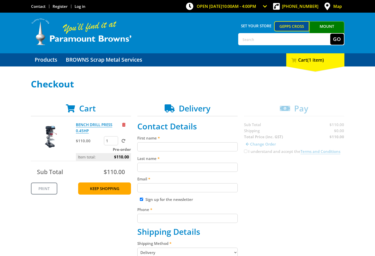
click at [173, 146] on input "First name" at bounding box center [187, 146] width 100 height 9
paste input "John Smith"
type input "John Smith"
drag, startPoint x: 163, startPoint y: 165, endPoint x: 197, endPoint y: 157, distance: 35.3
click at [164, 165] on input "Last name" at bounding box center [187, 167] width 100 height 9
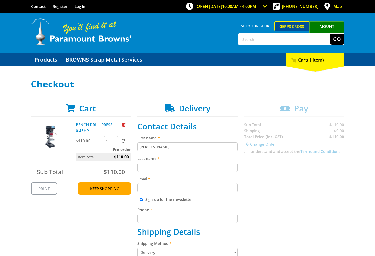
paste input "John Smith"
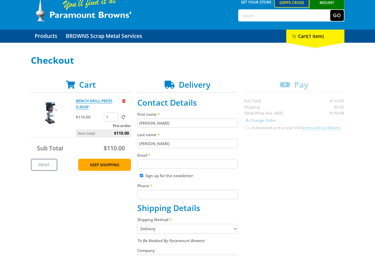
scroll to position [41, 0]
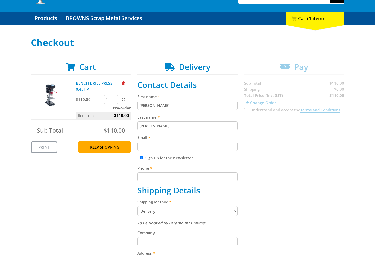
type input "John Smith"
click at [186, 144] on input "Email" at bounding box center [187, 146] width 100 height 9
paste input "johnsmith002@storebotmail.joonix.net"
type input "johnsmith002@storebotmail.joonix.net"
click at [273, 145] on div "Cart BENCH DRILL PRESS 0.45HP $110.00 1 Pre-order Item total: $110.00 Sub Total…" at bounding box center [187, 237] width 313 height 351
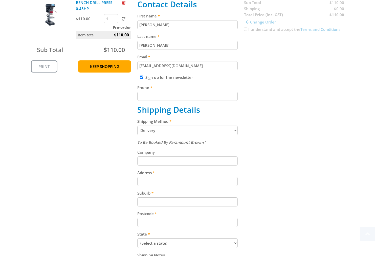
scroll to position [124, 0]
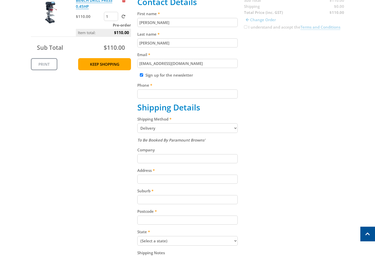
click at [188, 94] on input "Phone" at bounding box center [187, 93] width 100 height 9
paste input "+610293744000"
type input "+610293744000"
click at [308, 95] on div "Cart BENCH DRILL PRESS 0.45HP $110.00 1 Pre-order Item total: $110.00 Sub Total…" at bounding box center [187, 154] width 313 height 351
click at [203, 130] on select "Pickup from Gepps Cross Delivery" at bounding box center [187, 128] width 100 height 10
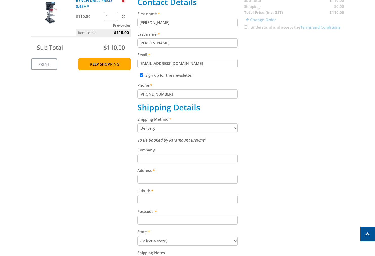
select select "Pickup"
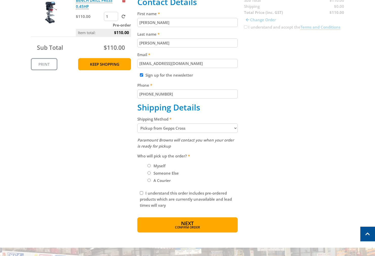
click at [149, 166] on input "Myself" at bounding box center [148, 165] width 3 height 3
radio input "true"
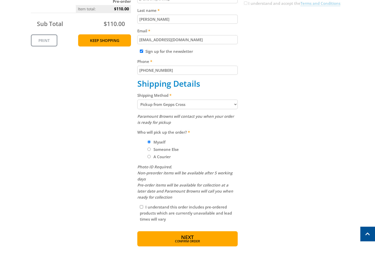
scroll to position [166, 0]
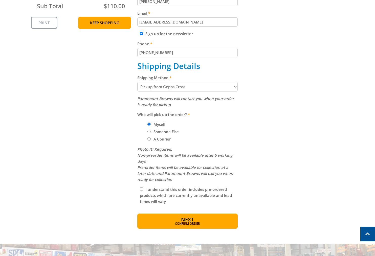
click at [142, 189] on input "I understand this order includes pre-ordered products which are currently unava…" at bounding box center [141, 189] width 3 height 3
checkbox input "true"
click at [185, 223] on span "Confirm order" at bounding box center [187, 224] width 79 height 3
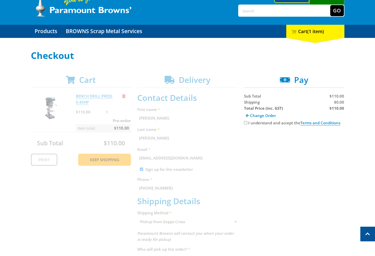
scroll to position [0, 0]
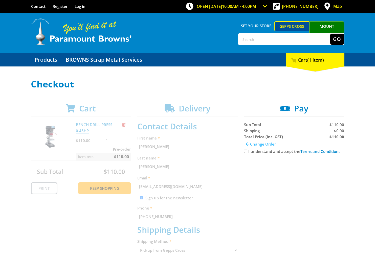
click at [258, 144] on span "Change Order" at bounding box center [263, 144] width 26 height 5
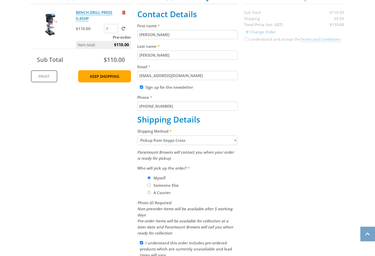
scroll to position [124, 0]
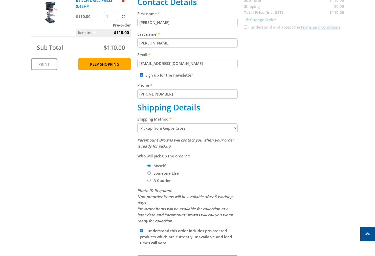
click at [185, 127] on select "Pickup from Gepps Cross Delivery" at bounding box center [187, 128] width 100 height 10
select select "Delivery"
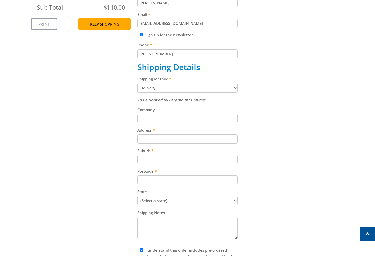
scroll to position [207, 0]
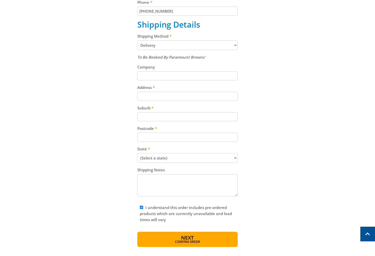
click at [192, 96] on input "Address" at bounding box center [187, 96] width 100 height 9
paste input "99 Cavan Road"
type input "99 Cavan Road"
click at [291, 104] on div "Cart BENCH DRILL PRESS 0.45HP $110.00 1 Pre-order Item total: $110.00 Sub Total…" at bounding box center [187, 71] width 313 height 351
click at [147, 120] on input "Suburb" at bounding box center [187, 116] width 100 height 9
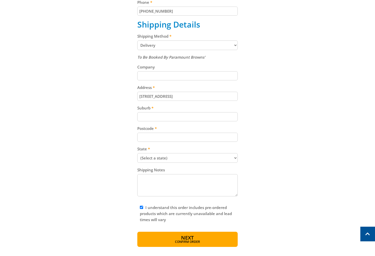
paste input "Gepps Cross"
type input "Gepps Cross"
click at [274, 121] on div "Cart BENCH DRILL PRESS 0.45HP $110.00 1 Pre-order Item total: $110.00 Sub Total…" at bounding box center [187, 71] width 313 height 351
click at [188, 133] on input "Postcode" at bounding box center [187, 137] width 100 height 9
paste input "5094"
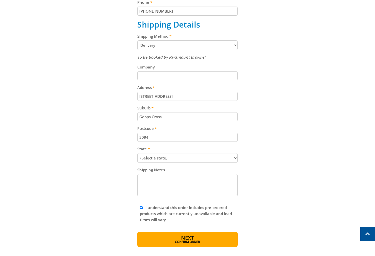
type input "5094"
click at [279, 131] on div "Cart BENCH DRILL PRESS 0.45HP $110.00 1 Pre-order Item total: $110.00 Sub Total…" at bounding box center [187, 71] width 313 height 351
click at [276, 143] on div "Cart BENCH DRILL PRESS 0.45HP $110.00 1 Pre-order Item total: $110.00 Sub Total…" at bounding box center [187, 71] width 313 height 351
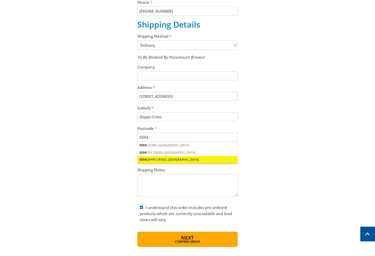
click at [183, 159] on div "5094 GEPPS CROSS, SA" at bounding box center [187, 159] width 100 height 7
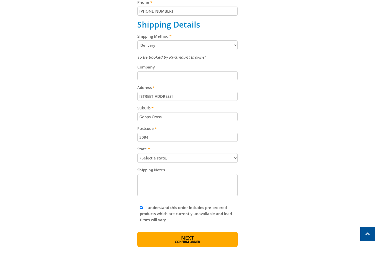
click at [170, 157] on select "(Select a state) South Australia Victoria New South Wales Queensland Western Au…" at bounding box center [187, 158] width 100 height 10
select select "SA"
click at [137, 153] on select "(Select a state) South Australia Victoria New South Wales Queensland Western Au…" at bounding box center [187, 158] width 100 height 10
click at [242, 144] on div "Cart BENCH DRILL PRESS 0.45HP $110.00 1 Pre-order Item total: $110.00 Sub Total…" at bounding box center [187, 71] width 313 height 351
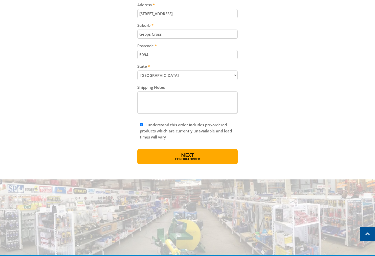
scroll to position [290, 0]
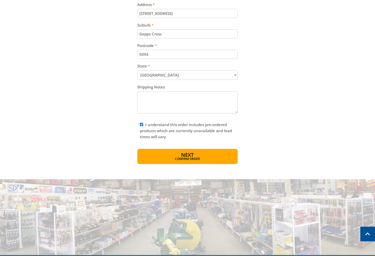
click at [214, 155] on button "Next Confirm order" at bounding box center [187, 156] width 100 height 15
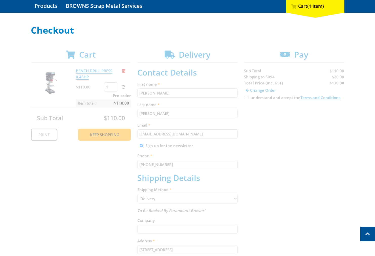
scroll to position [41, 0]
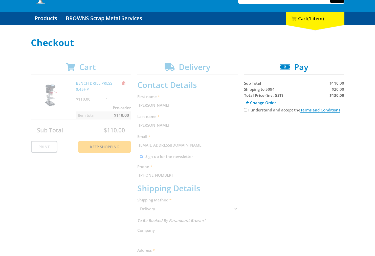
click at [339, 89] on span "$20.00" at bounding box center [338, 89] width 12 height 5
copy span "20.00"
click at [339, 95] on strong "$130.00" at bounding box center [336, 95] width 15 height 5
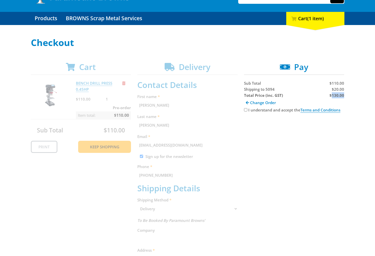
copy strong "130.00"
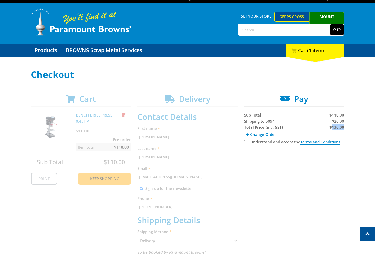
scroll to position [0, 0]
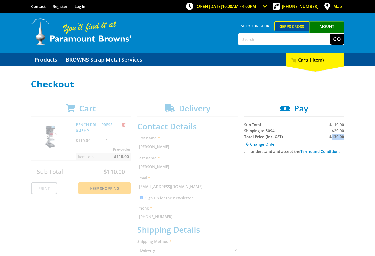
click at [245, 151] on input "I understand and accept the Terms and Conditions" at bounding box center [245, 151] width 3 height 3
checkbox input "true"
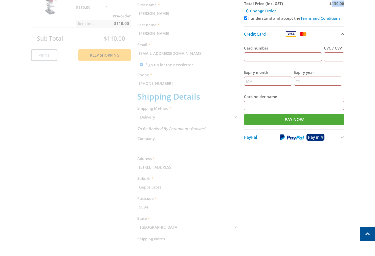
scroll to position [124, 0]
